Goal: Task Accomplishment & Management: Manage account settings

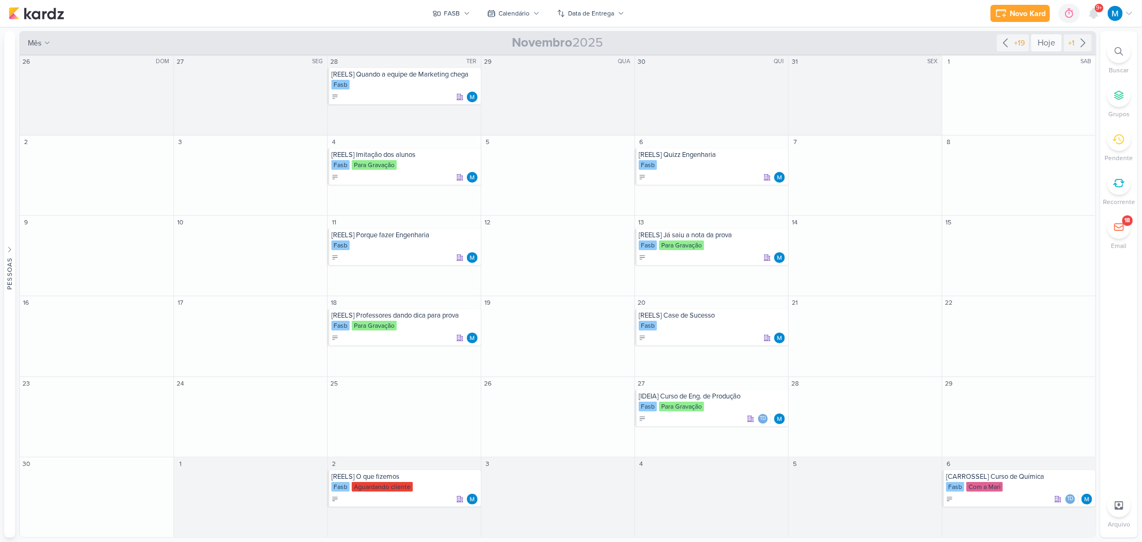
click at [1050, 39] on div "Hoje" at bounding box center [1046, 42] width 31 height 17
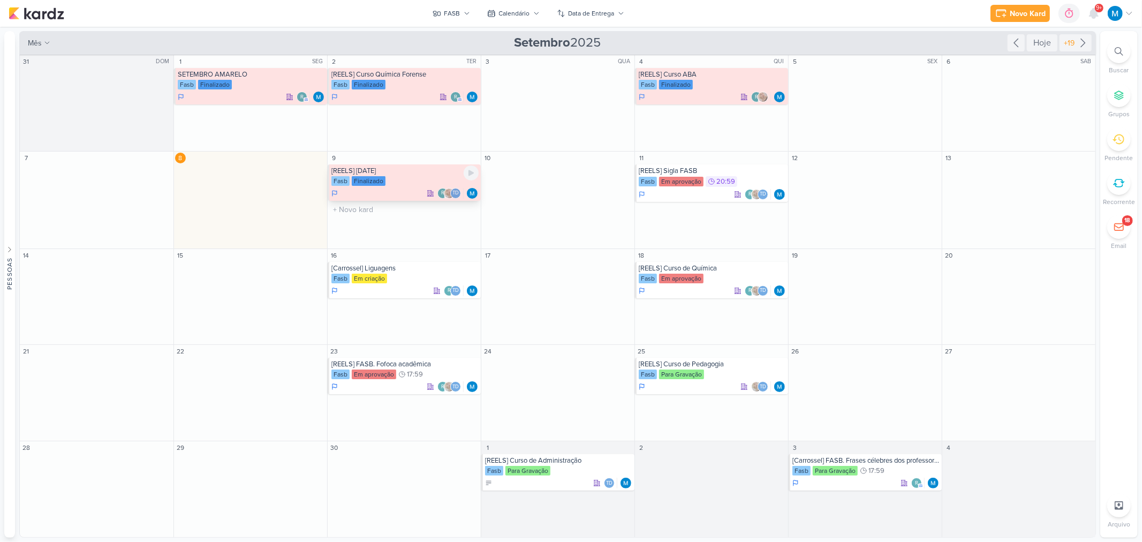
click at [393, 174] on div "[REELS] [DATE]" at bounding box center [404, 170] width 147 height 9
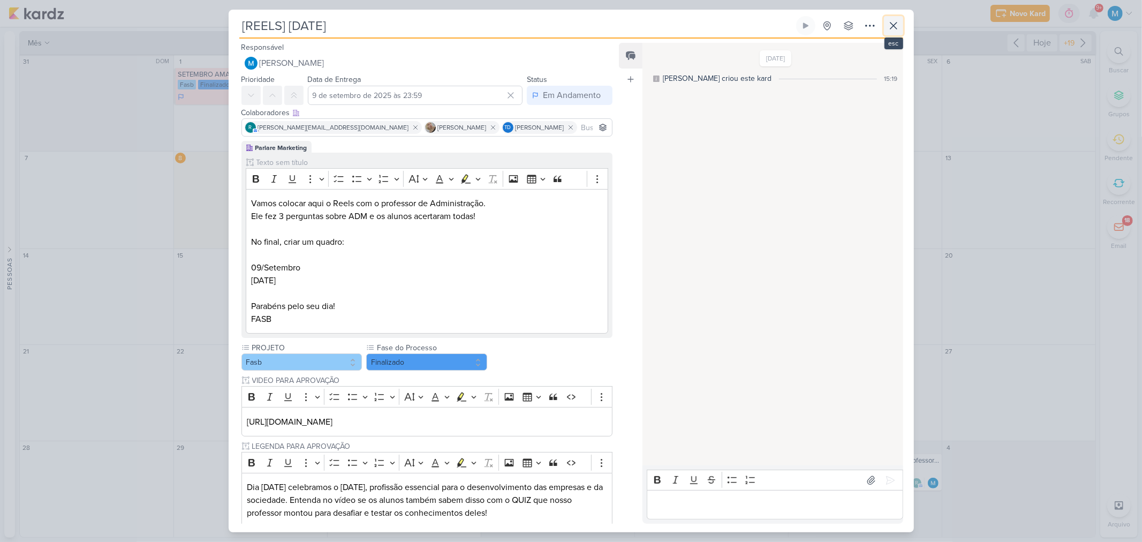
click at [896, 29] on icon at bounding box center [893, 25] width 13 height 13
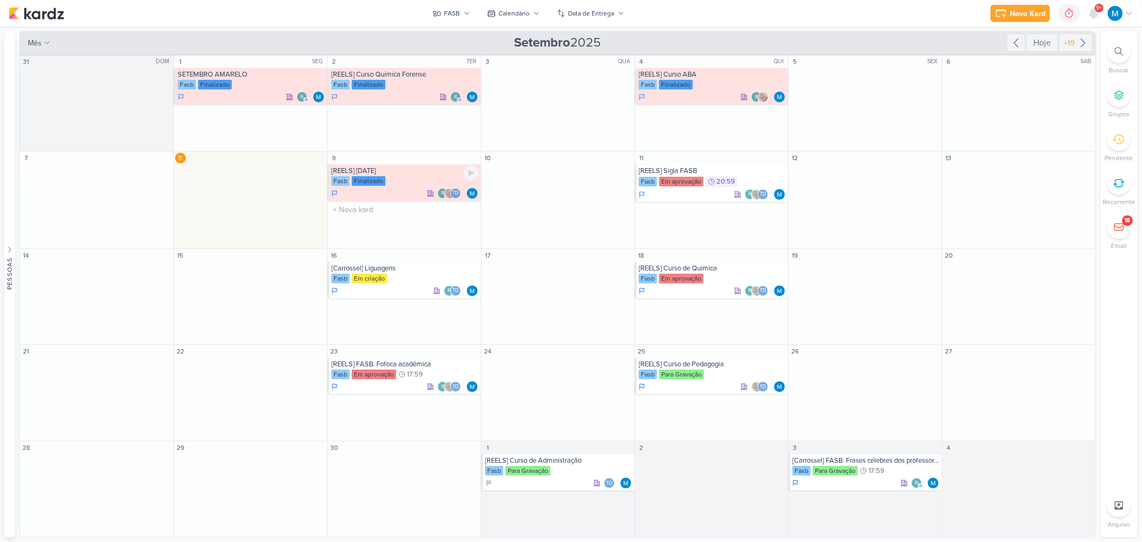
click at [402, 172] on div "[REELS] [DATE]" at bounding box center [404, 170] width 147 height 9
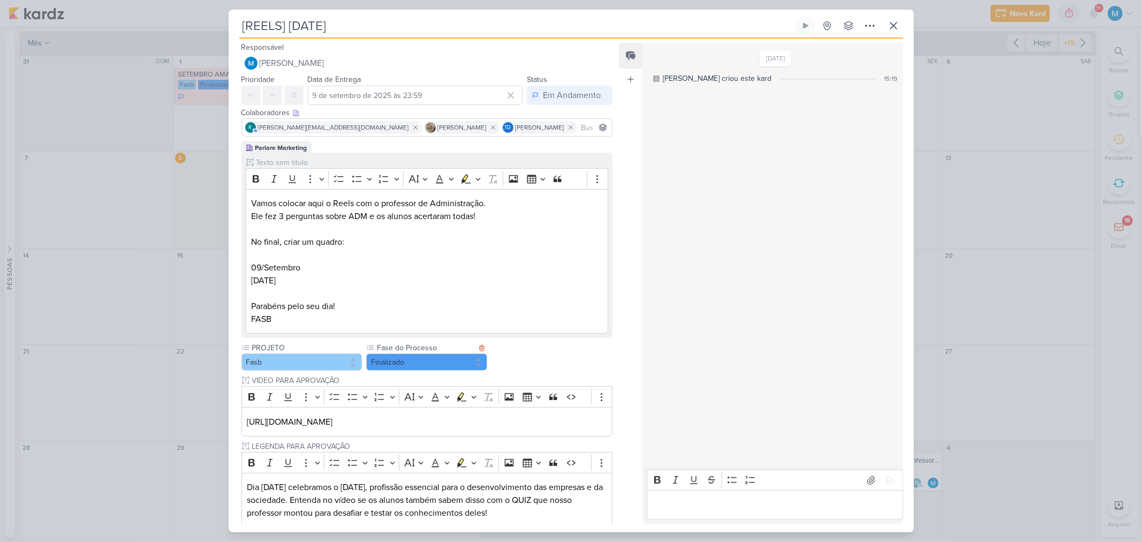
scroll to position [119, 0]
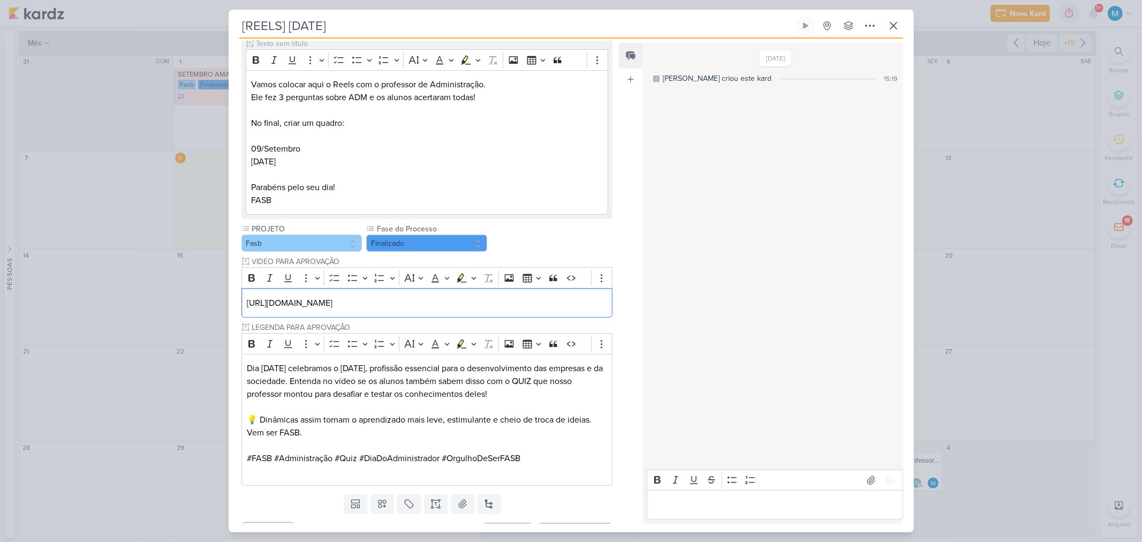
drag, startPoint x: 565, startPoint y: 306, endPoint x: 183, endPoint y: 301, distance: 382.8
click at [183, 301] on div "[REELS] [DATE] Criado por mim" at bounding box center [571, 271] width 1142 height 542
copy p "[URL][DOMAIN_NAME]"
click at [429, 244] on button "Finalizado" at bounding box center [426, 242] width 121 height 17
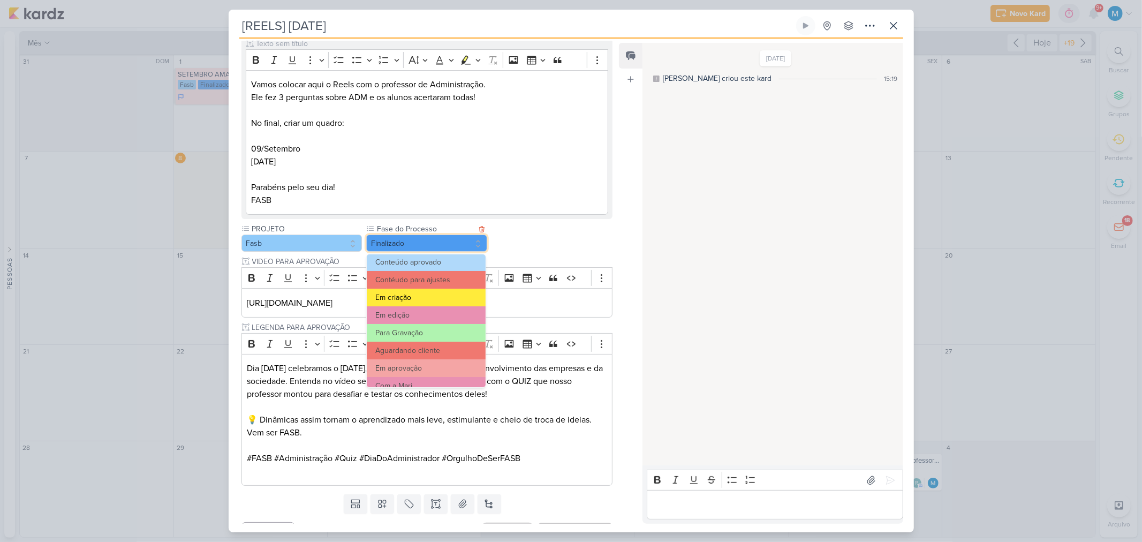
scroll to position [59, 0]
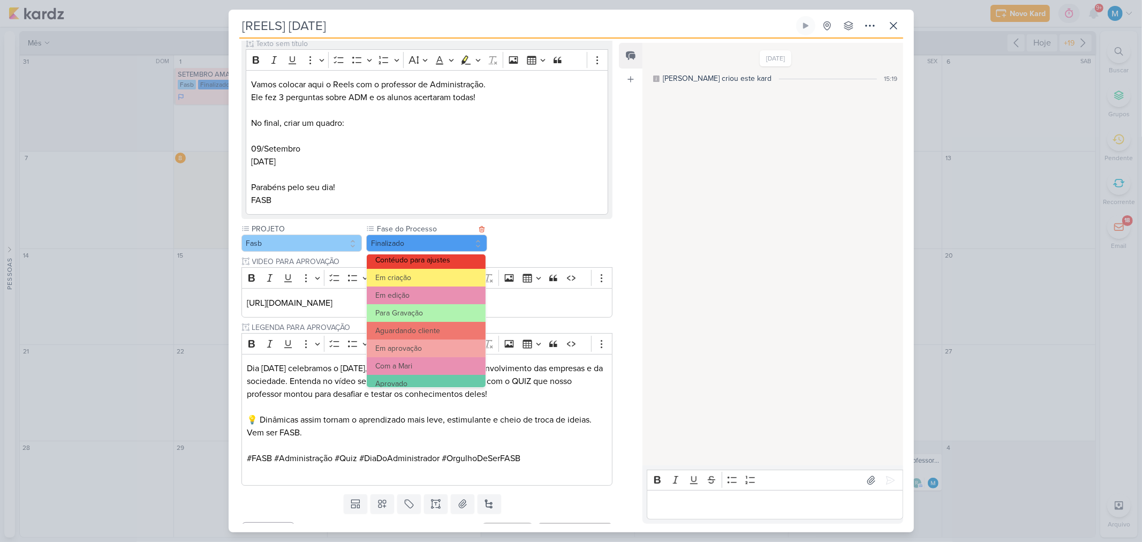
click at [439, 258] on button "Contéudo para ajustes" at bounding box center [426, 260] width 118 height 18
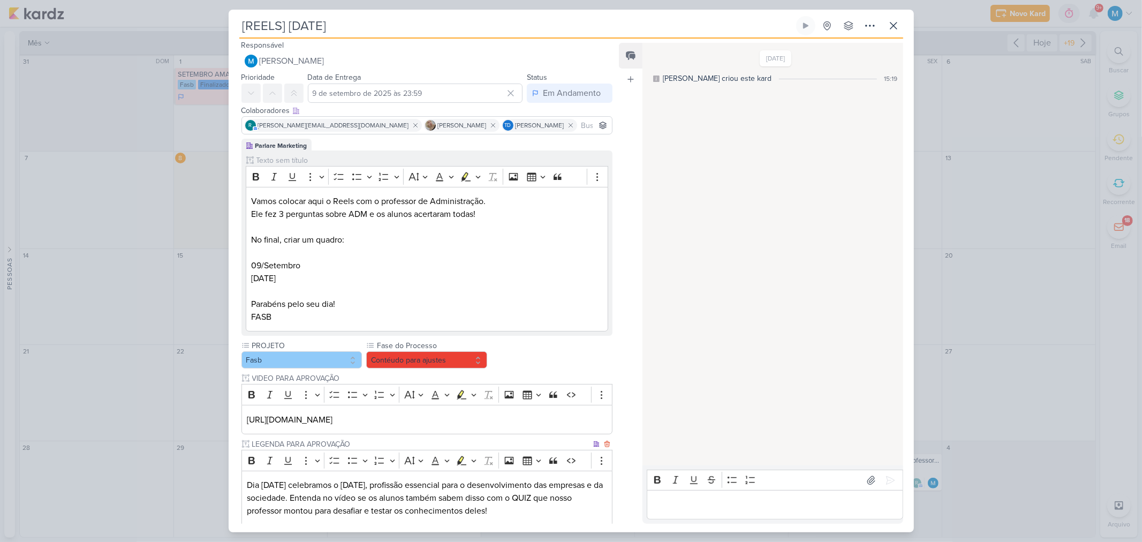
scroll to position [0, 0]
click at [892, 23] on icon at bounding box center [893, 25] width 13 height 13
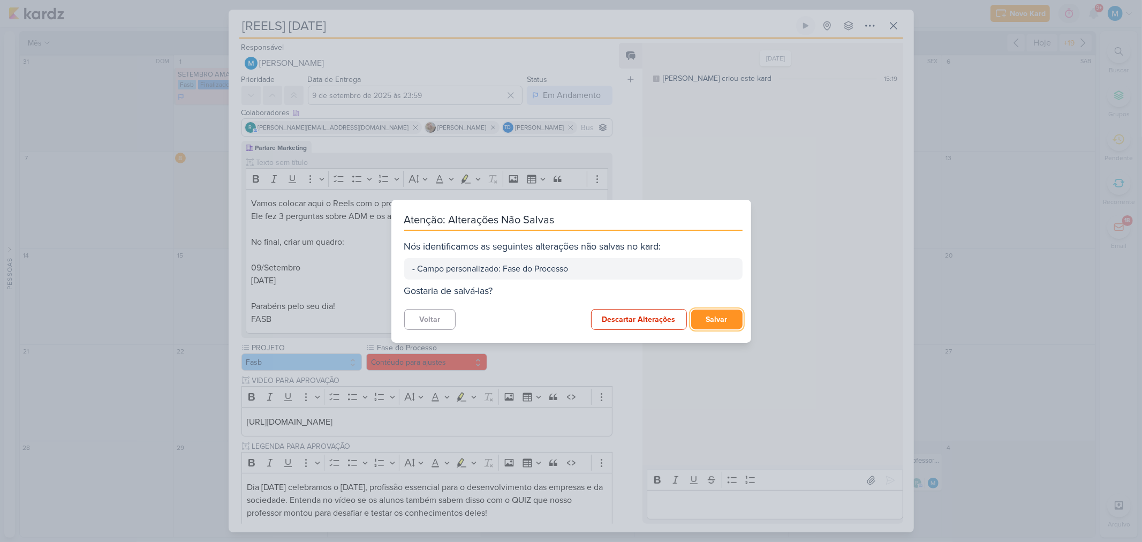
click at [718, 321] on button "Salvar" at bounding box center [716, 319] width 51 height 20
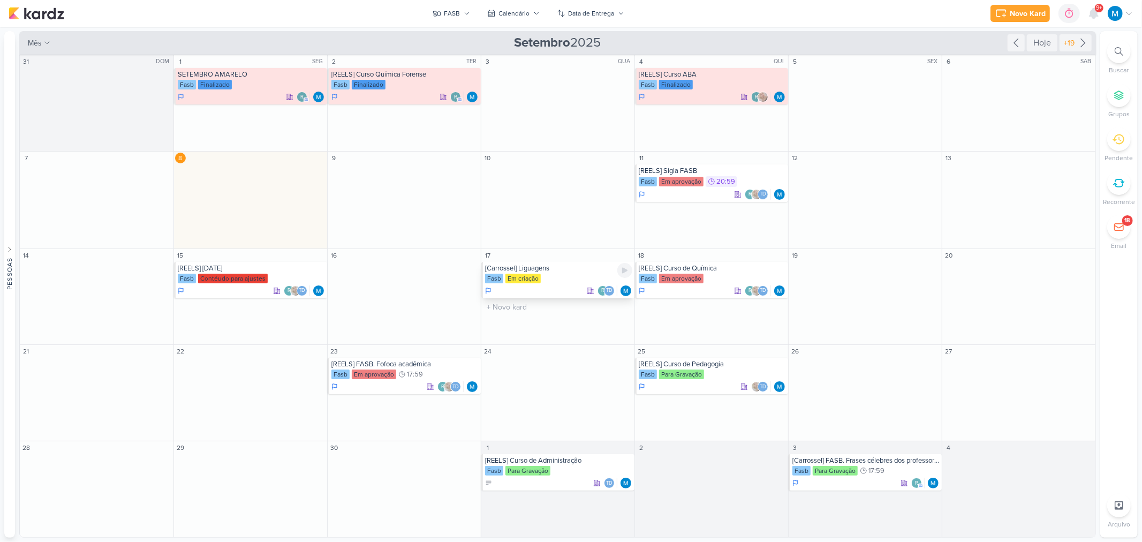
click at [553, 271] on div "[Carrossel] Liguagens" at bounding box center [558, 268] width 147 height 9
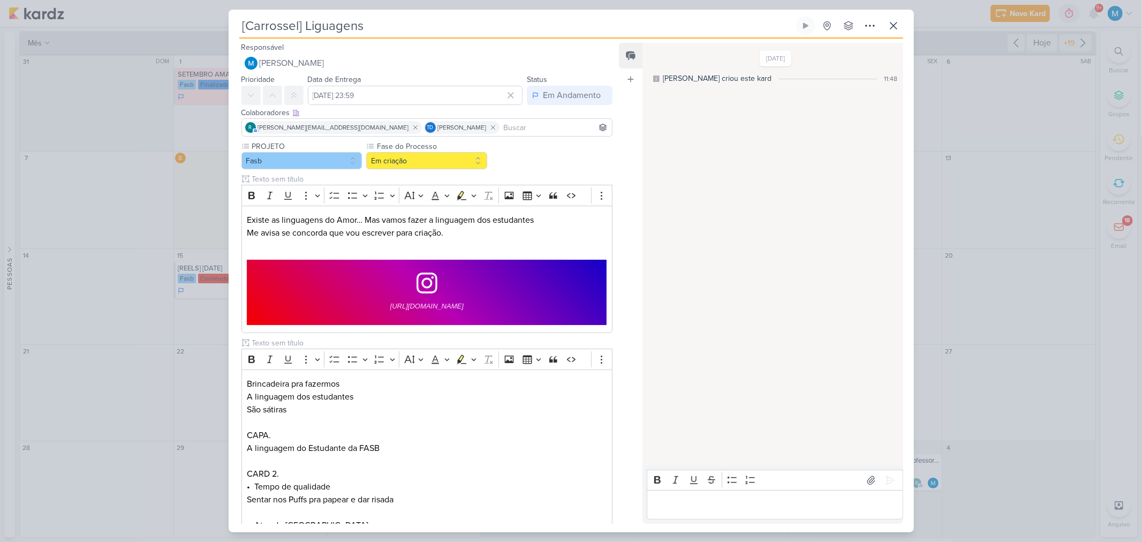
click at [1035, 156] on div "[Carrossel] Liguagens Criado por mim" at bounding box center [571, 271] width 1142 height 542
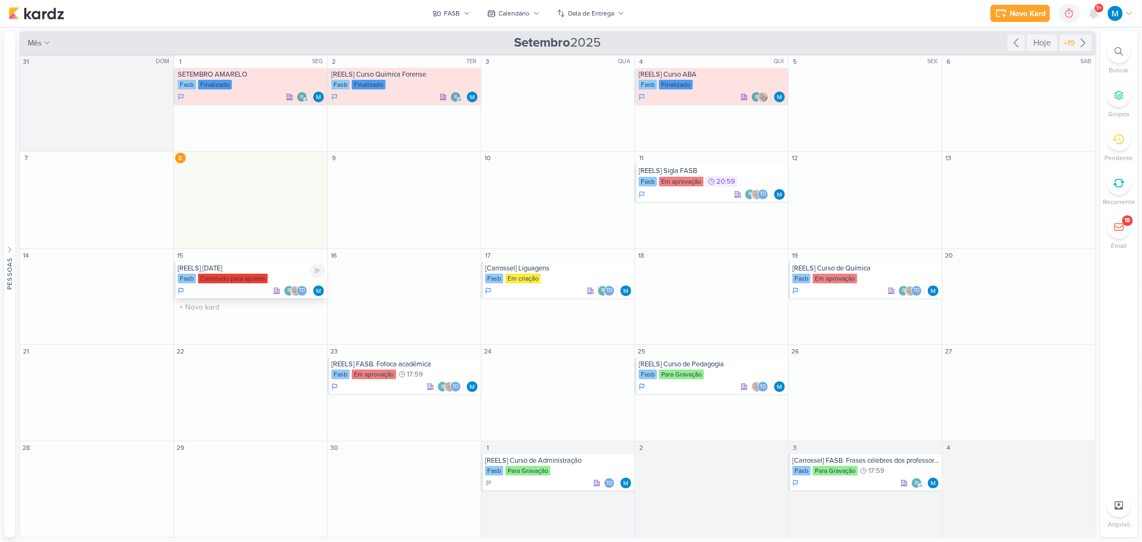
click at [221, 270] on div "[REELS] [DATE]" at bounding box center [251, 268] width 147 height 9
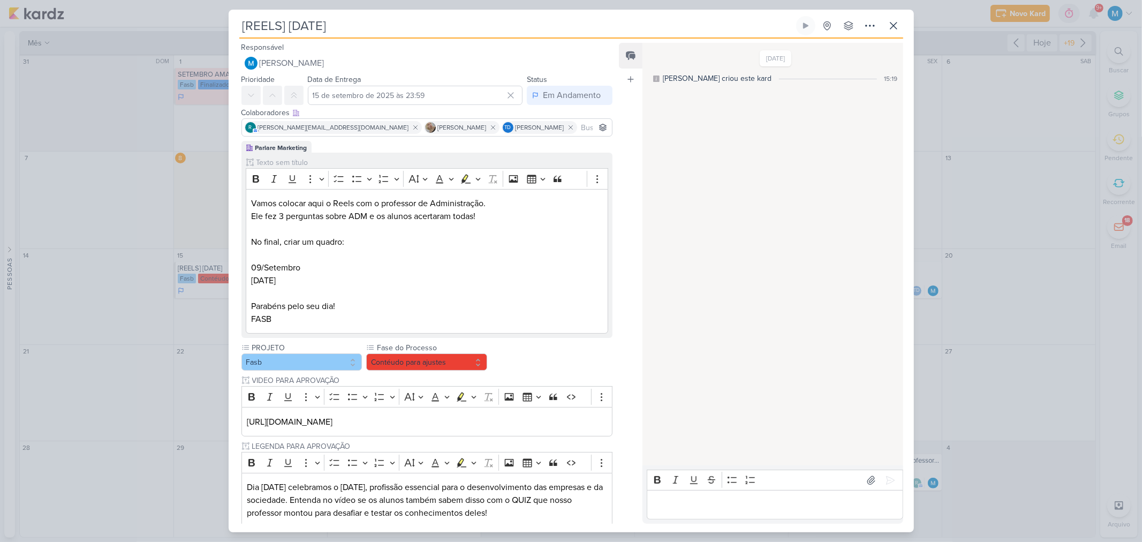
drag, startPoint x: 287, startPoint y: 26, endPoint x: 459, endPoint y: 44, distance: 172.8
click at [459, 44] on div "[REELS] [DATE] Criado por mim nenhum grupo disponível" at bounding box center [571, 274] width 685 height 516
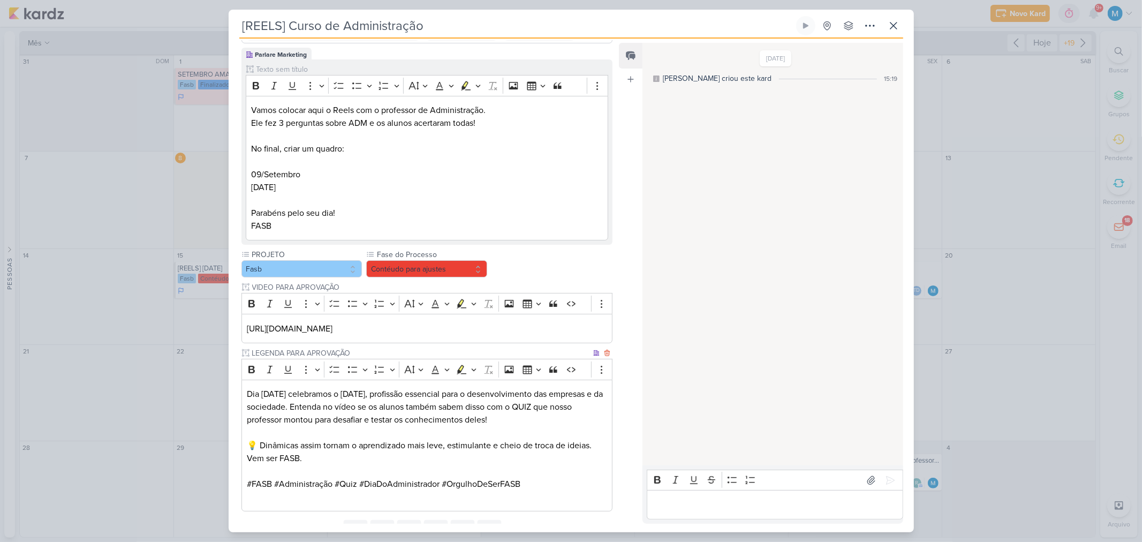
scroll to position [154, 0]
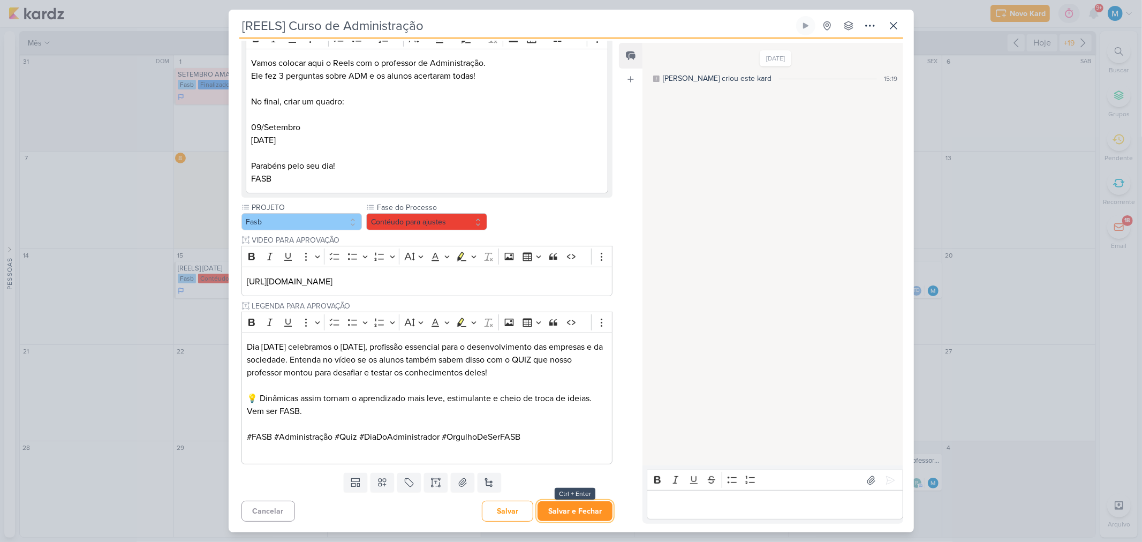
click at [585, 517] on button "Salvar e Fechar" at bounding box center [574, 511] width 75 height 20
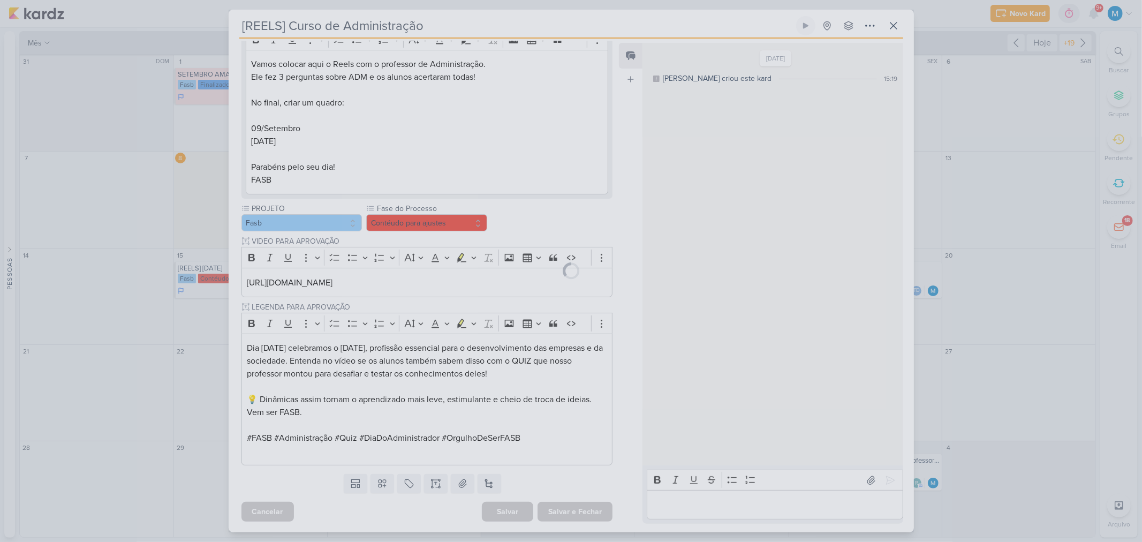
scroll to position [153, 0]
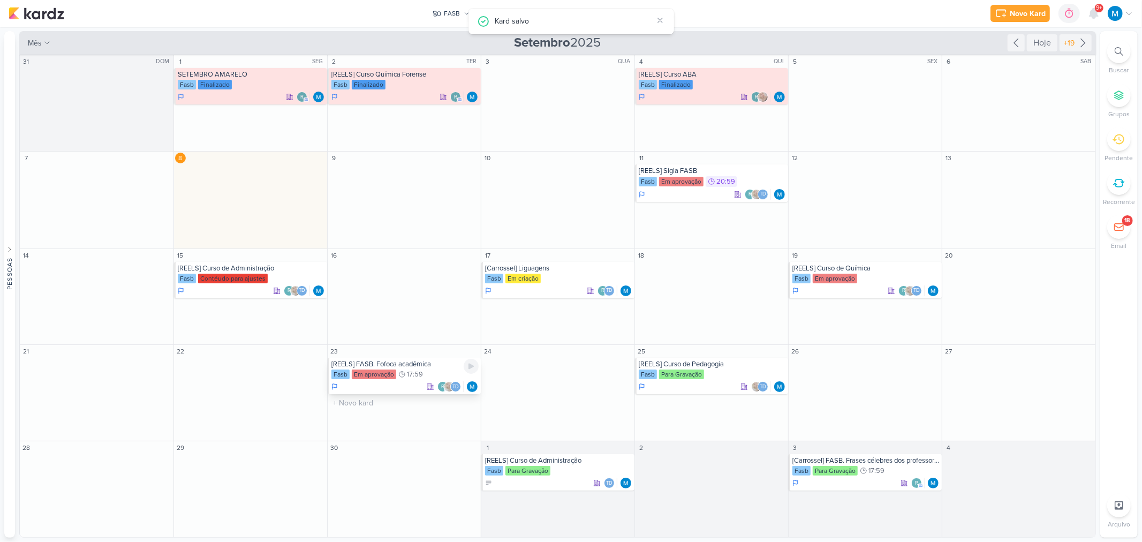
click at [372, 365] on div "[REELS] FASB. Fofoca acadêmica" at bounding box center [404, 364] width 147 height 9
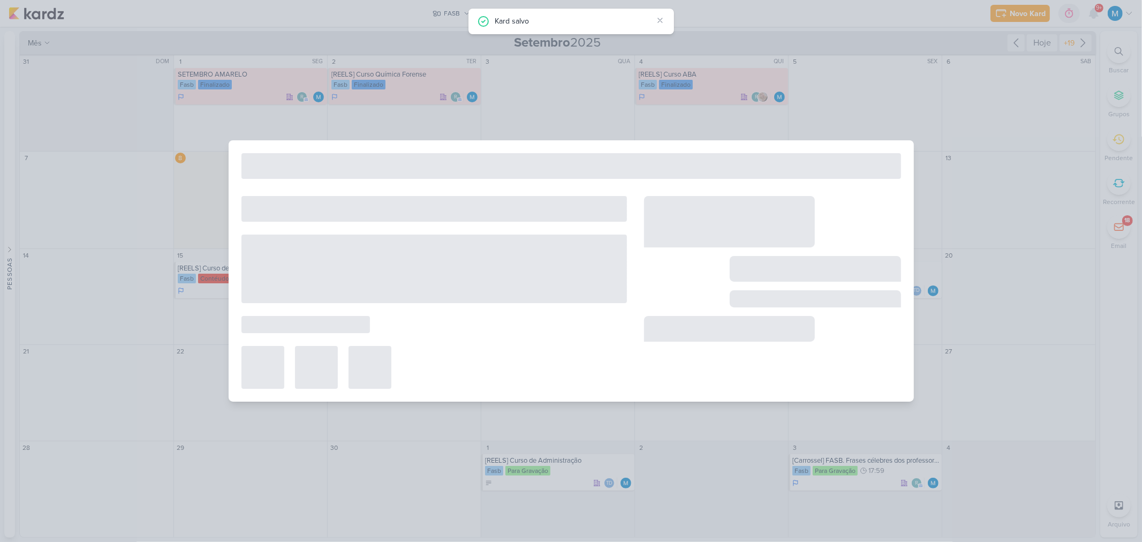
type input "[REELS] FASB. Fofoca acadêmica"
type input "[DATE] 17:59"
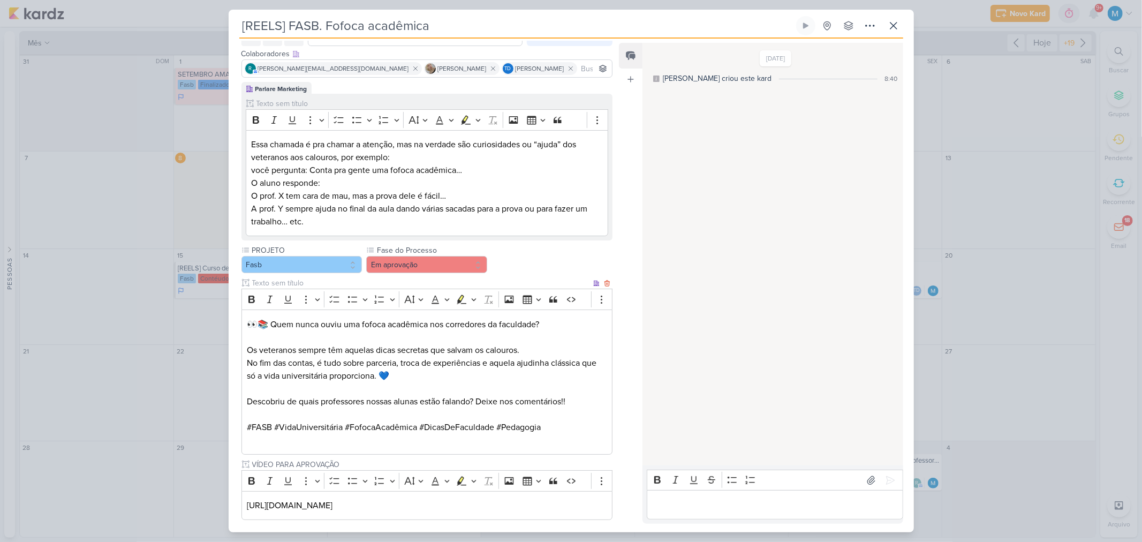
scroll to position [115, 0]
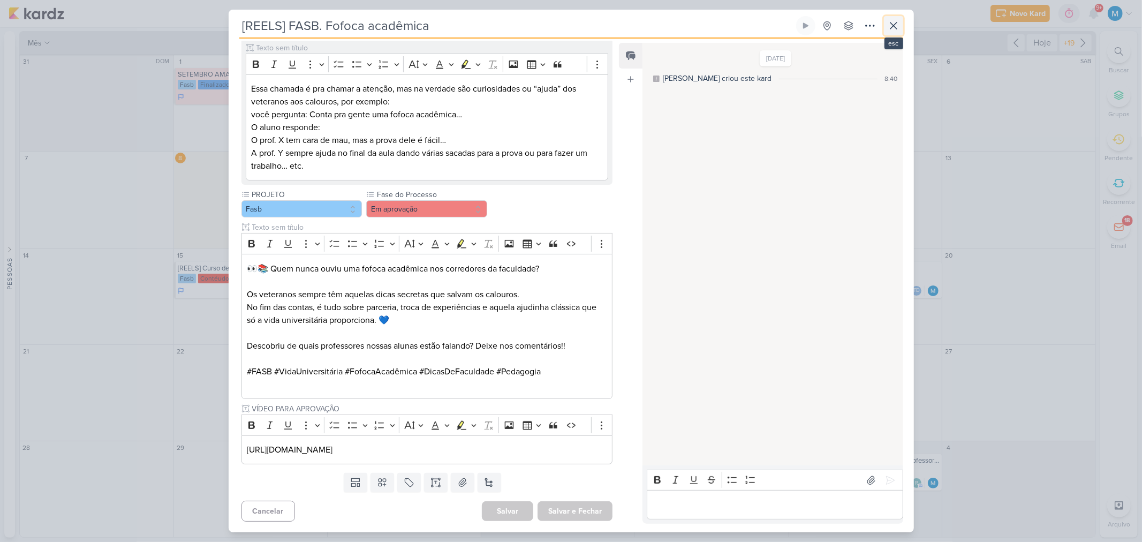
click at [896, 22] on icon at bounding box center [893, 25] width 13 height 13
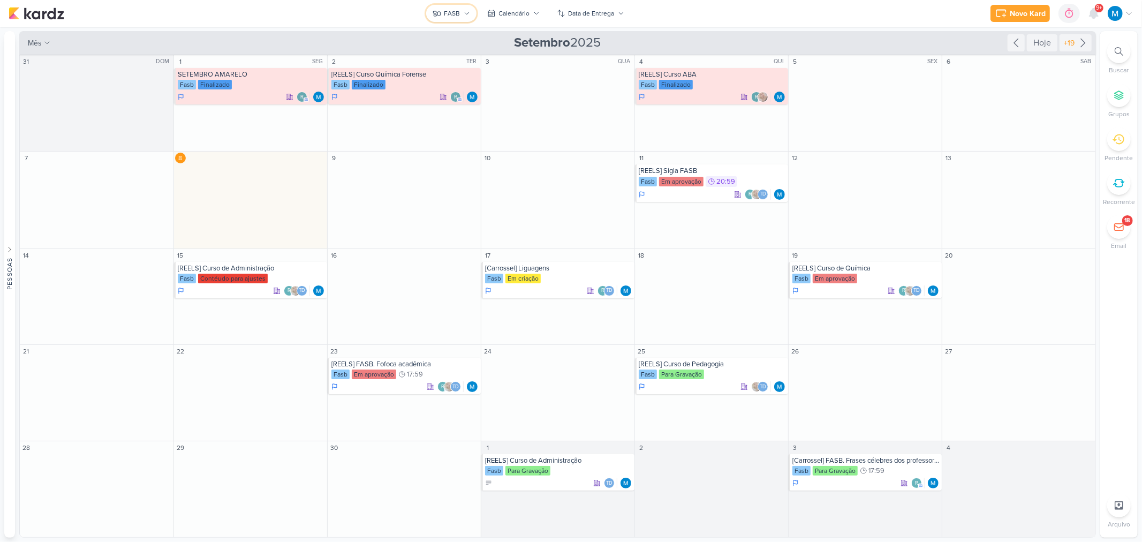
click at [464, 14] on icon at bounding box center [467, 13] width 6 height 6
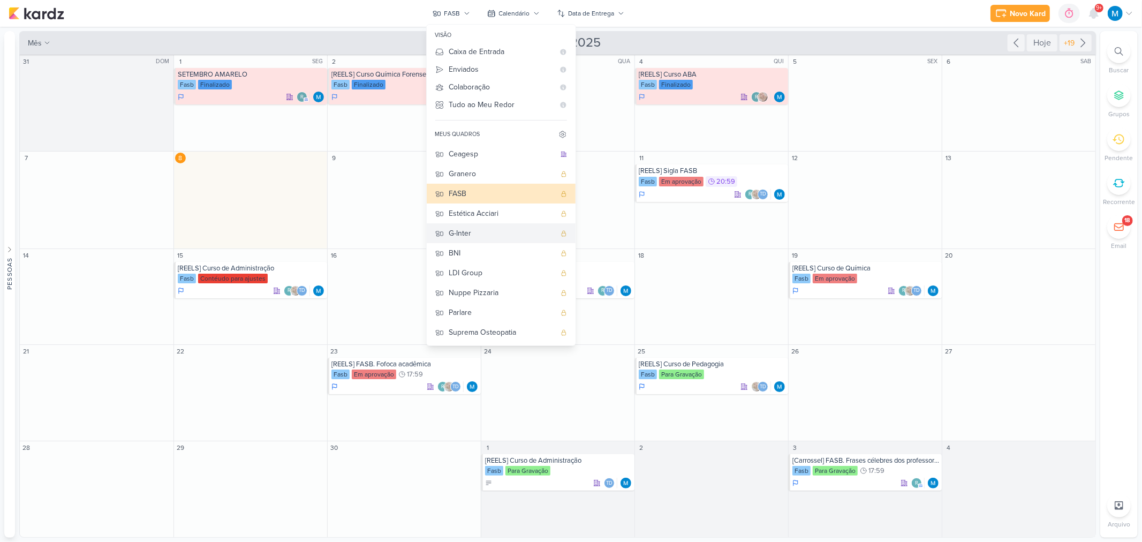
click at [470, 234] on div "G-Inter" at bounding box center [502, 233] width 106 height 11
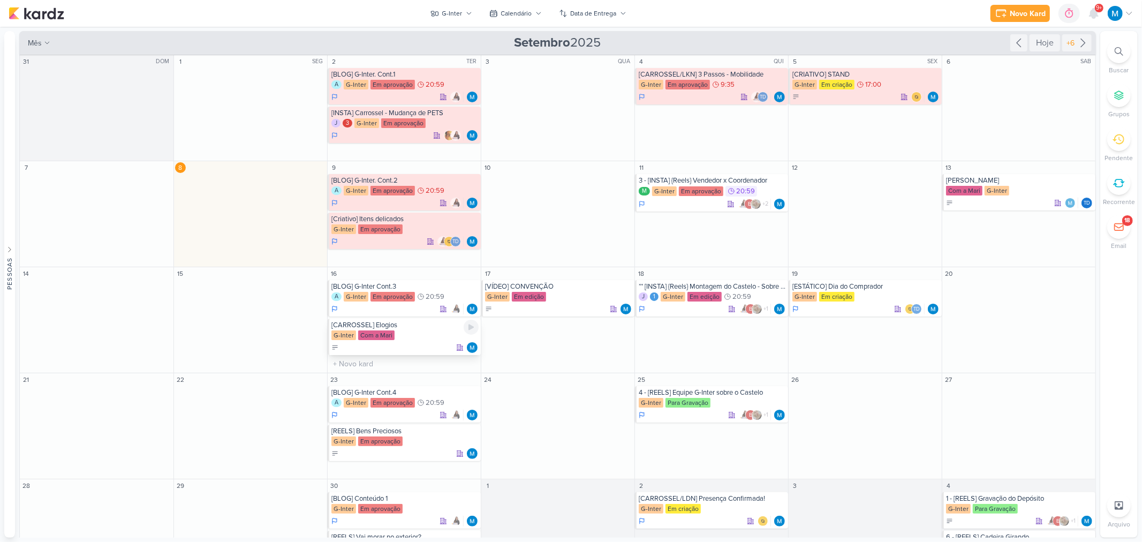
click at [389, 325] on div "[CARROSSEL] Elogios" at bounding box center [404, 325] width 147 height 9
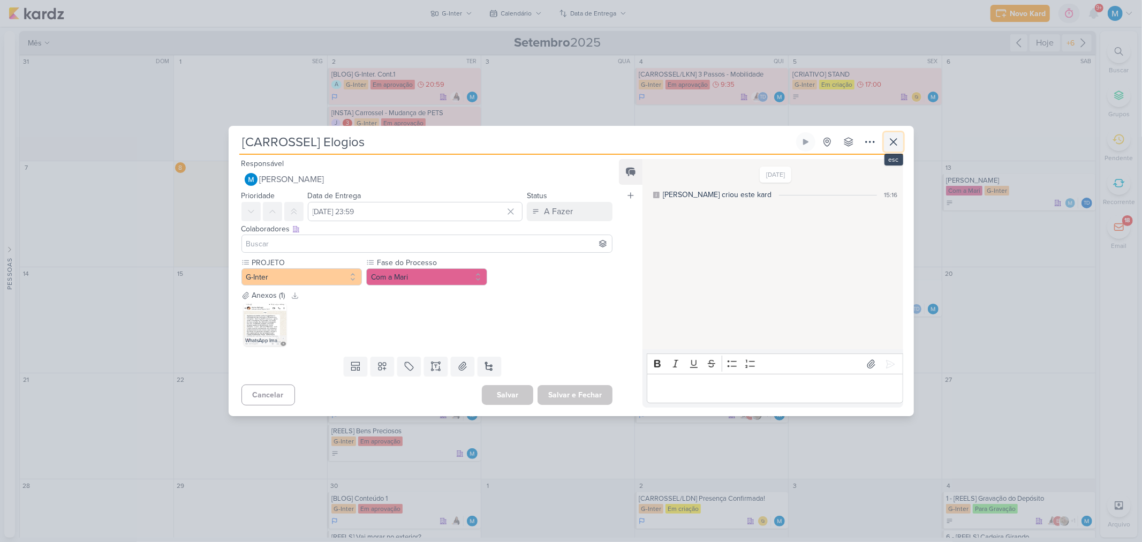
click at [895, 143] on icon at bounding box center [893, 142] width 6 height 6
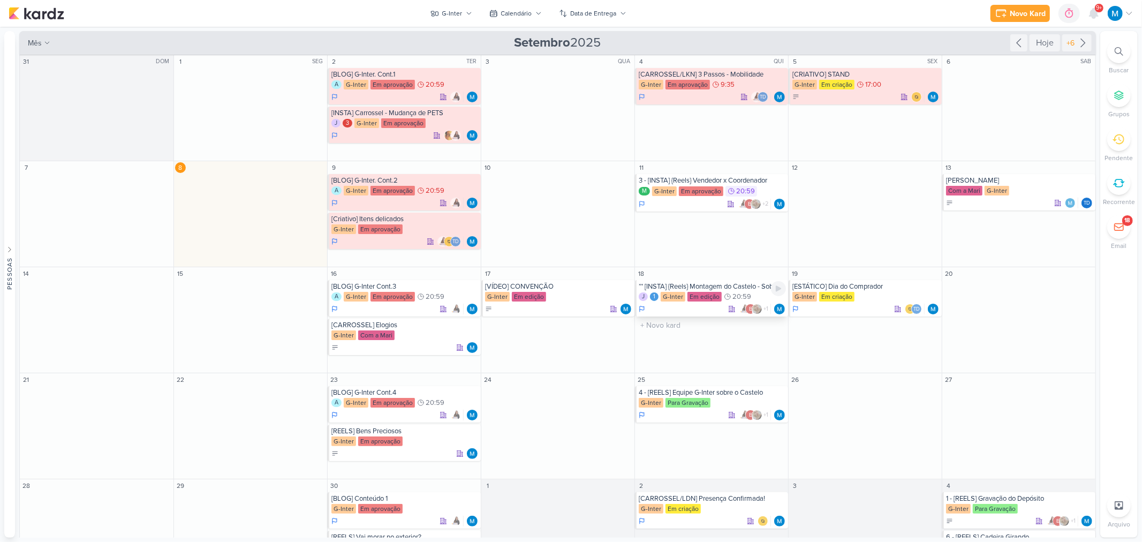
click at [701, 290] on div "** [INSTA] {Reels} Montagem do Castelo - Sobre a mudança" at bounding box center [712, 286] width 147 height 9
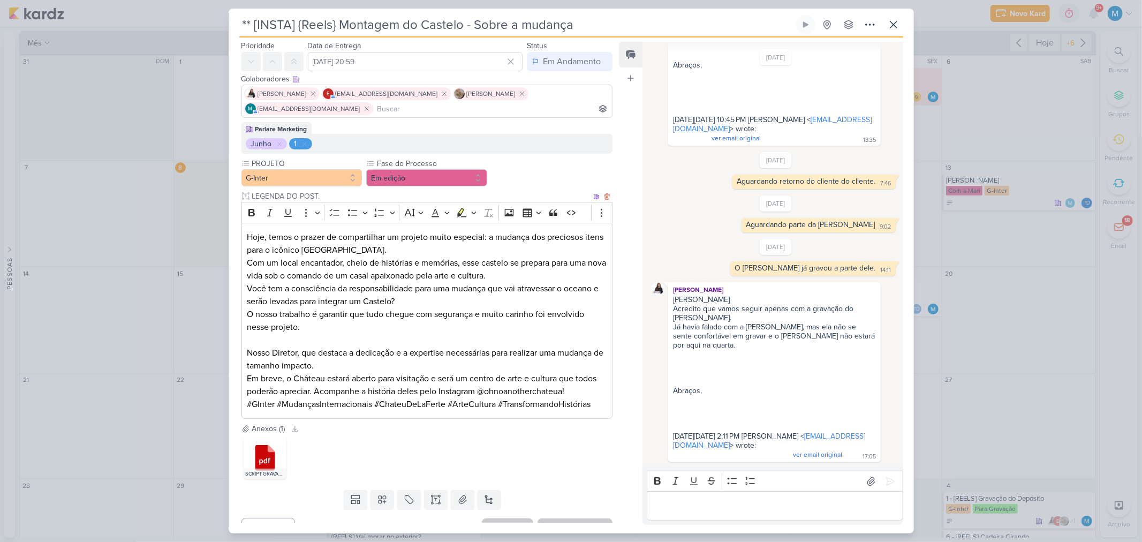
scroll to position [51, 0]
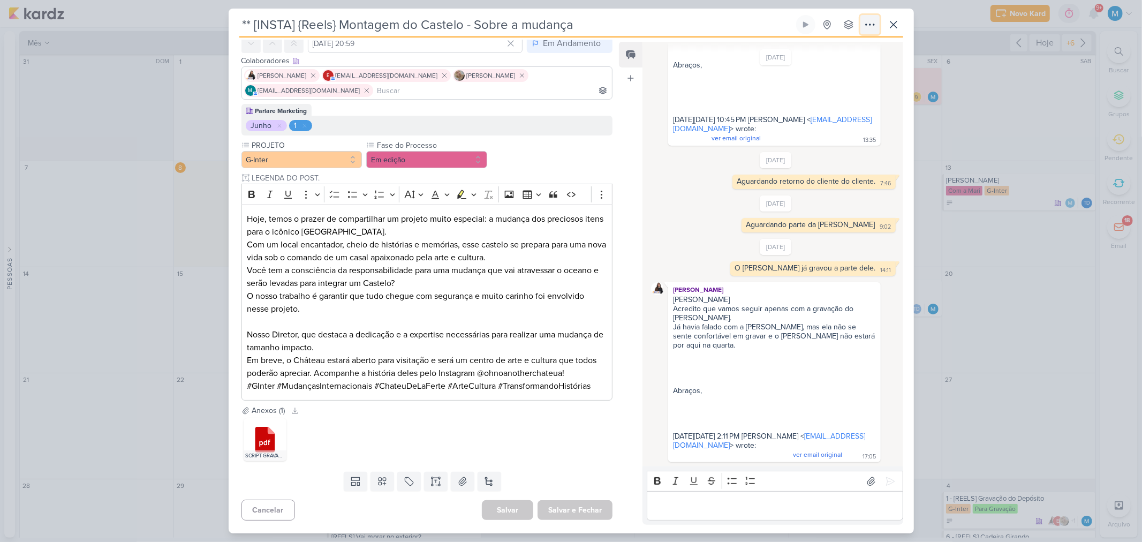
click at [868, 26] on icon at bounding box center [869, 24] width 13 height 13
click at [844, 47] on button "Copiar Link" at bounding box center [832, 49] width 137 height 18
click at [430, 479] on icon at bounding box center [435, 481] width 11 height 11
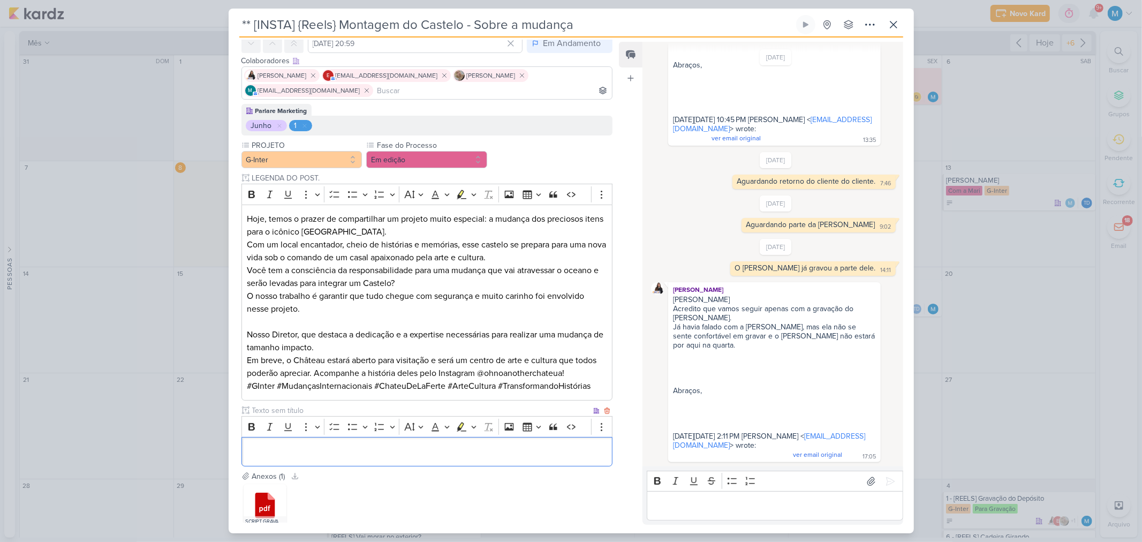
click at [290, 411] on input "text" at bounding box center [421, 410] width 342 height 11
type input "VÍDEO PARA APROVAÇÃO"
click at [439, 160] on button "Em edição" at bounding box center [426, 159] width 121 height 17
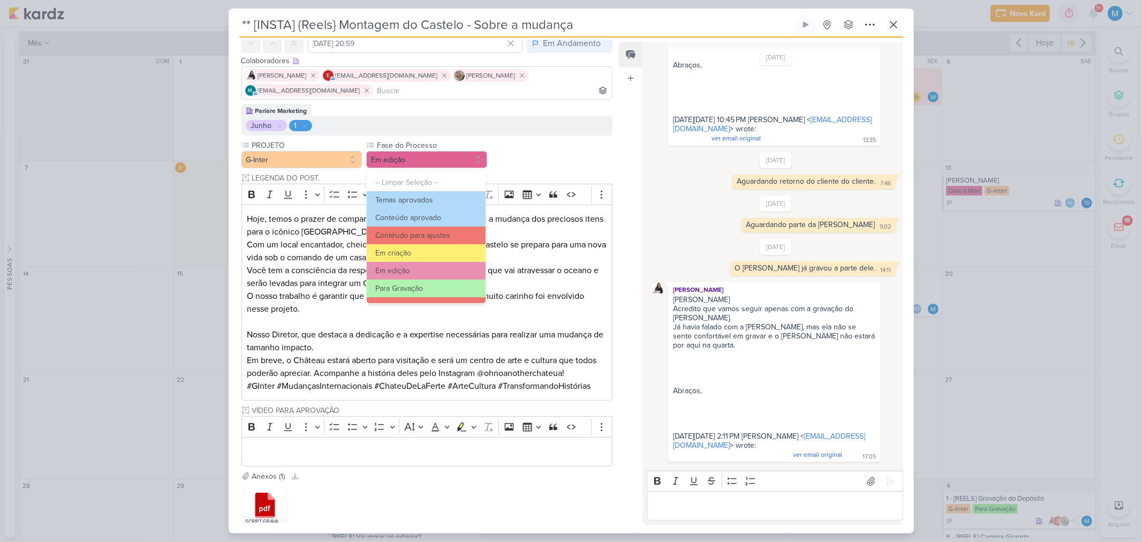
click at [547, 161] on div "PROJETO G-Inter Fase do Processo" at bounding box center [427, 303] width 372 height 327
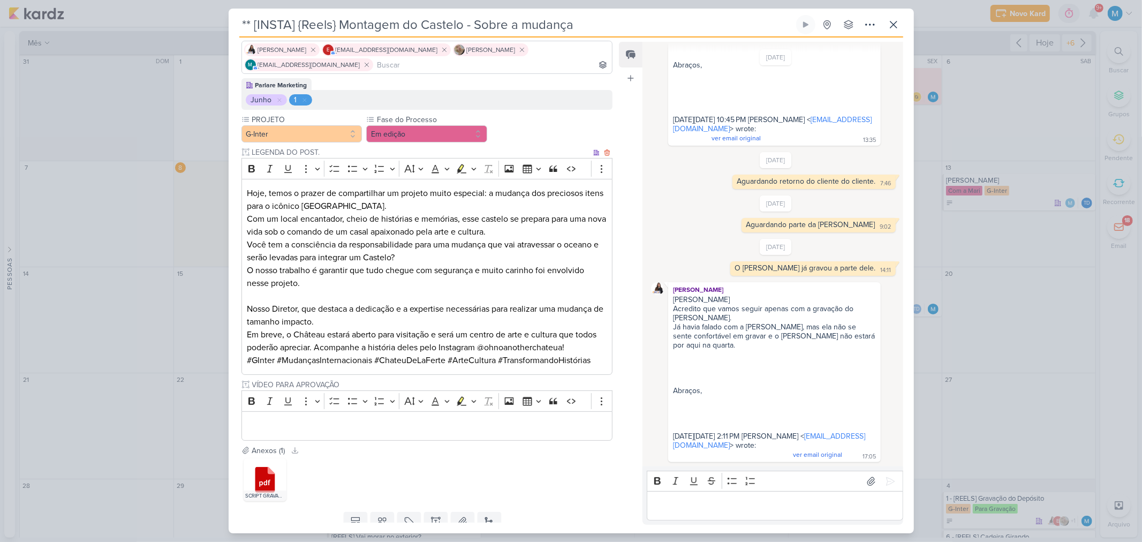
scroll to position [117, 0]
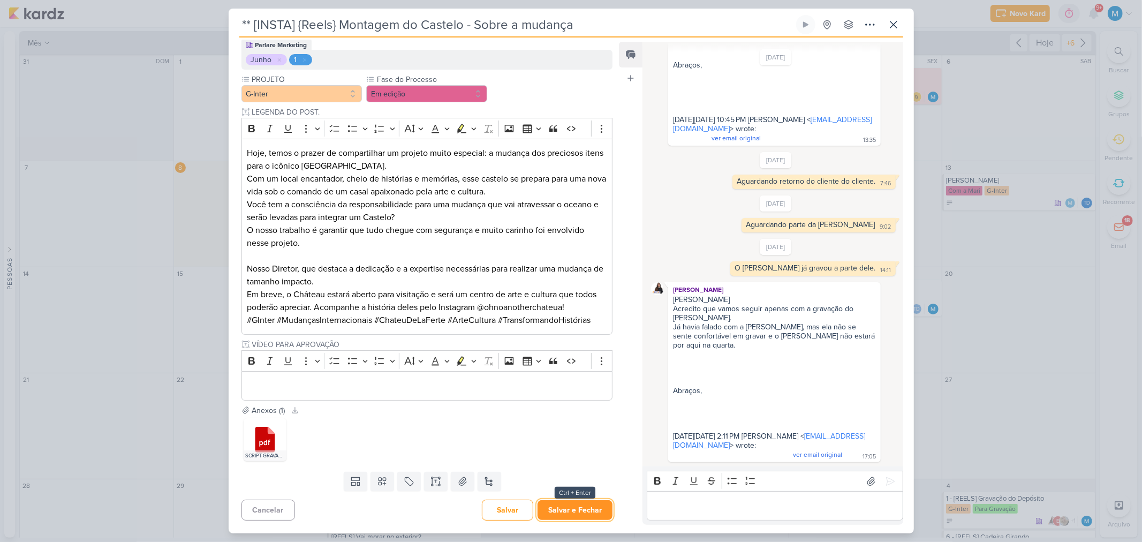
click at [579, 509] on button "Salvar e Fechar" at bounding box center [574, 510] width 75 height 20
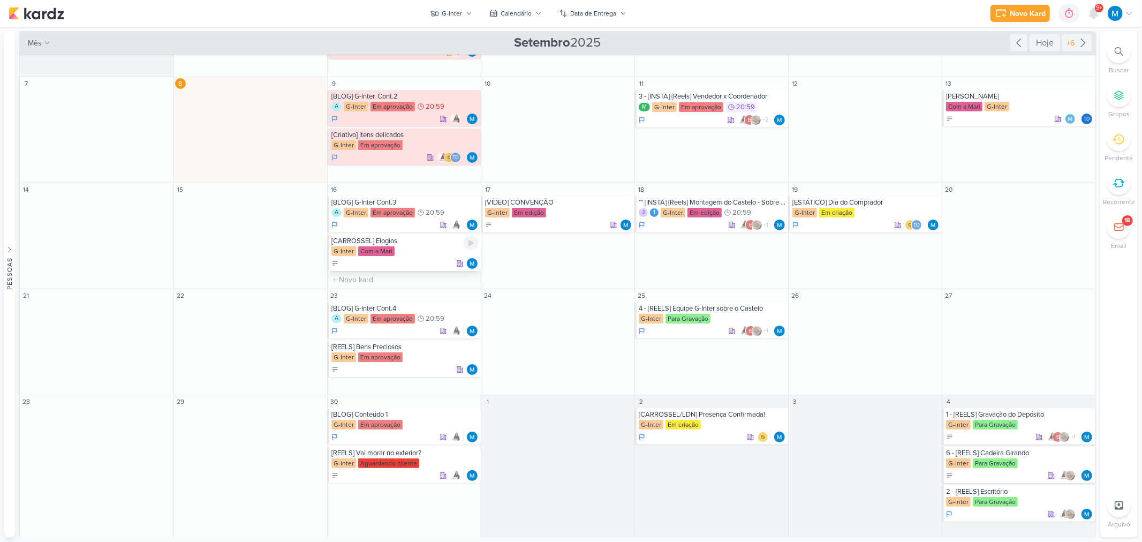
scroll to position [86, 0]
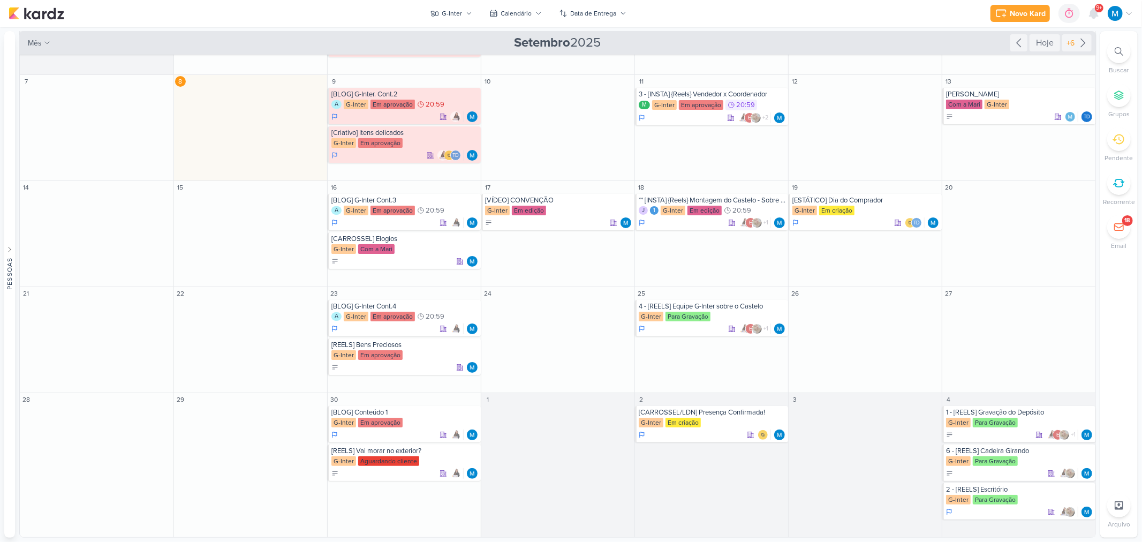
click at [1120, 56] on div at bounding box center [1119, 52] width 24 height 24
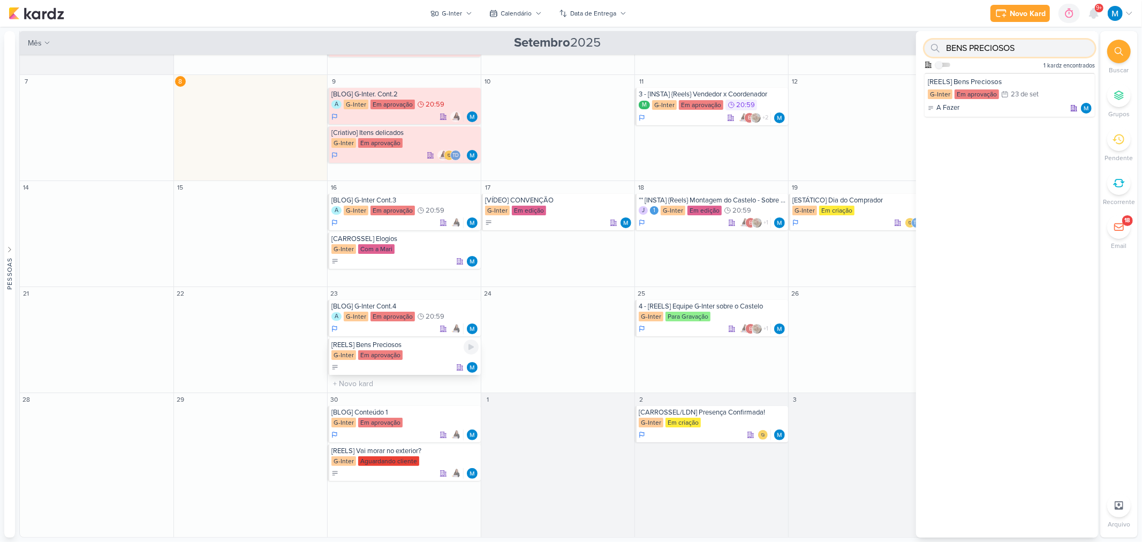
type input "BENS PRECIOSOS"
click at [369, 346] on div "[REELS] Bens Preciosos" at bounding box center [404, 344] width 147 height 9
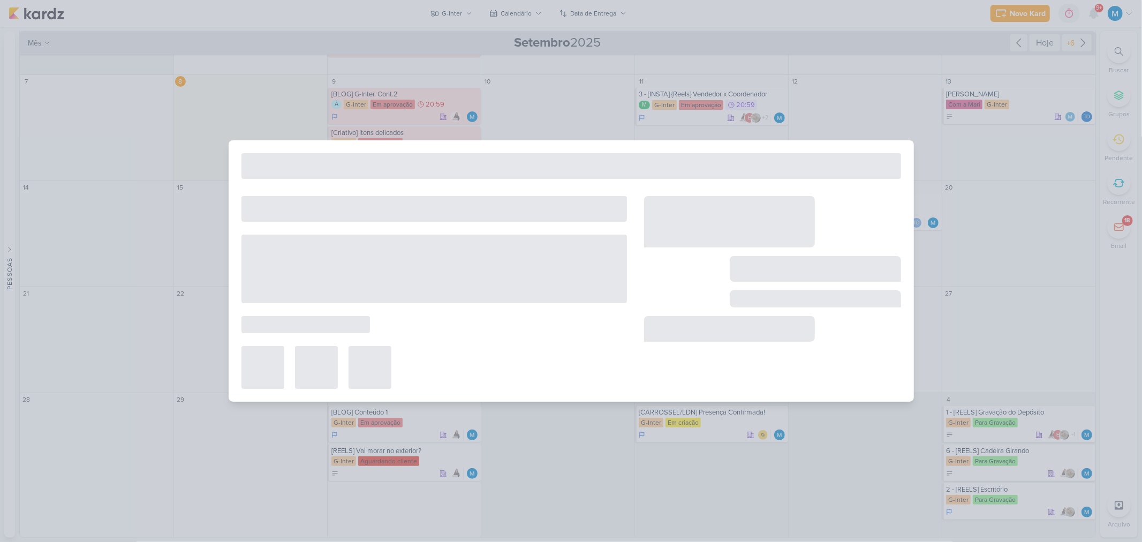
type input "[REELS] Bens Preciosos"
type input "[DATE] 23:59"
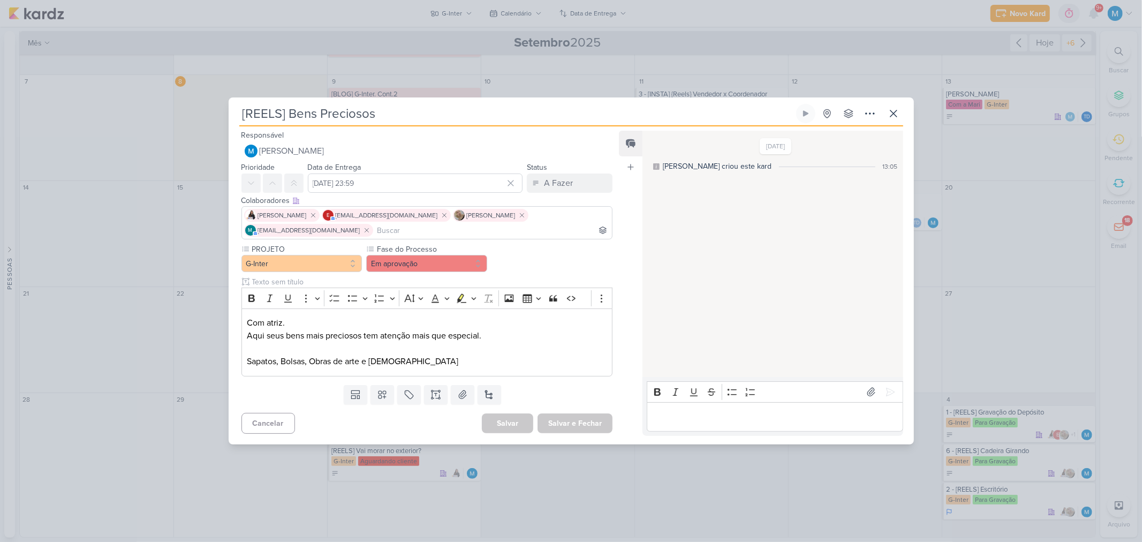
scroll to position [0, 0]
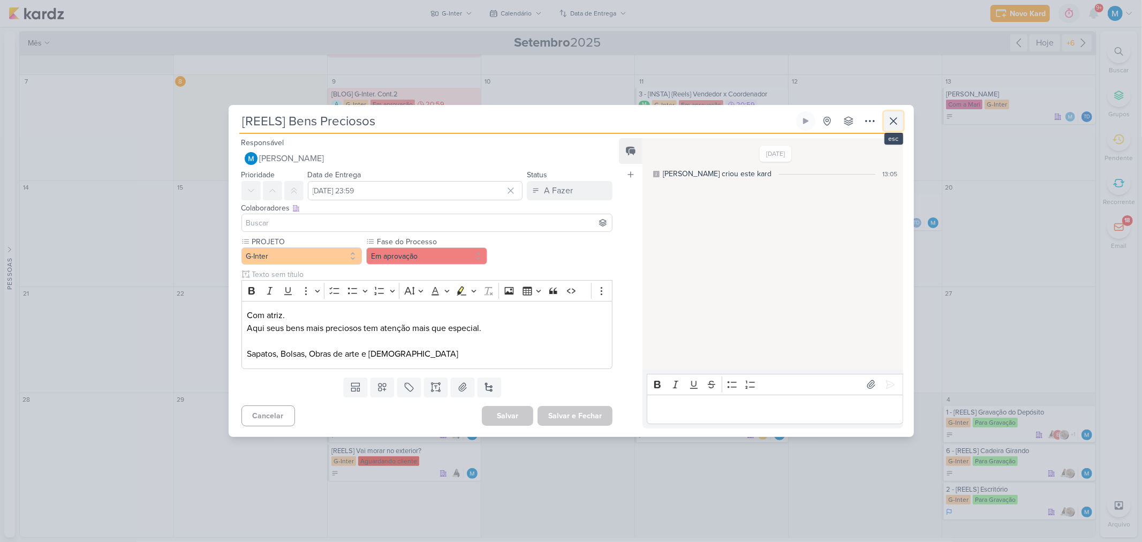
click at [899, 118] on icon at bounding box center [893, 121] width 13 height 13
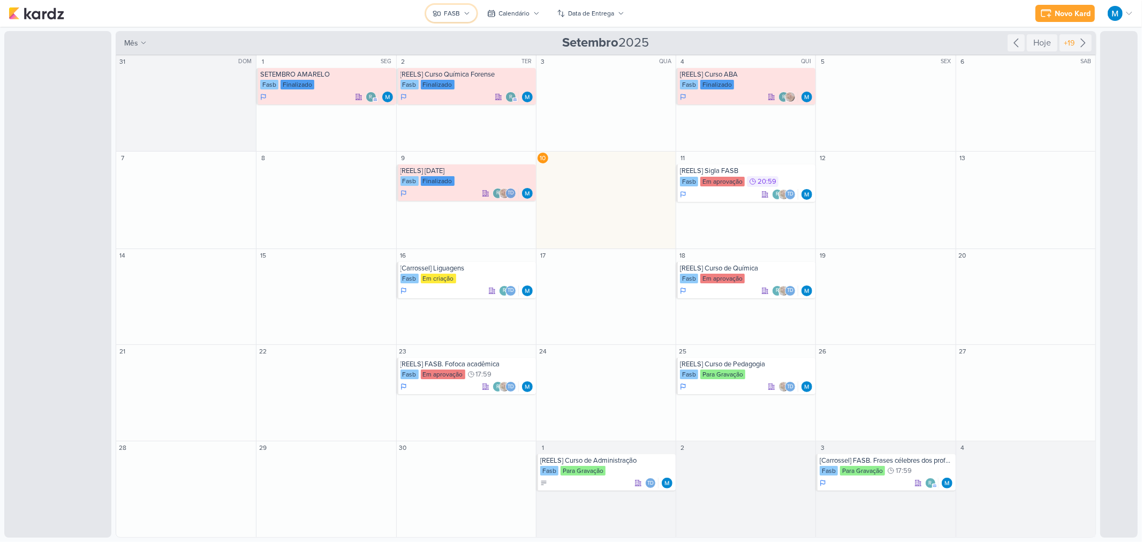
click at [459, 16] on div "FASB" at bounding box center [452, 14] width 16 height 10
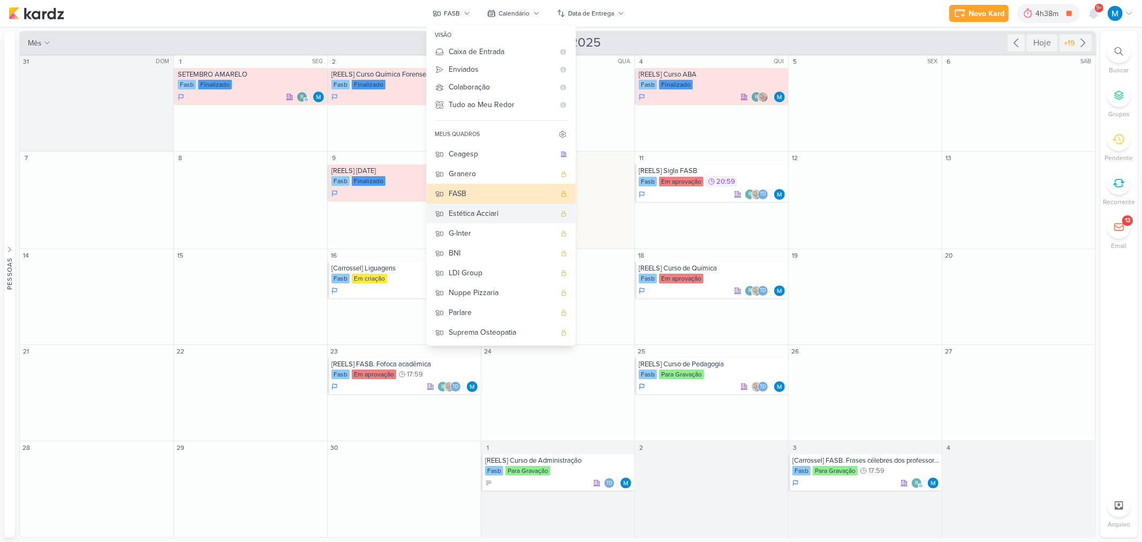
click at [479, 212] on div "Estética Acciari" at bounding box center [502, 213] width 106 height 11
